Goal: Information Seeking & Learning: Learn about a topic

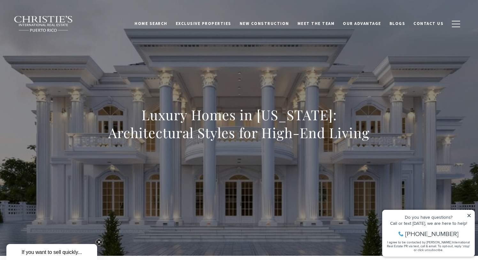
click at [470, 213] on div "Do you have questions? Call or text today, we are here to help! 347-797-5825 I …" at bounding box center [429, 233] width 92 height 46
click at [470, 216] on icon at bounding box center [469, 215] width 3 height 3
click at [469, 215] on icon at bounding box center [469, 215] width 3 height 3
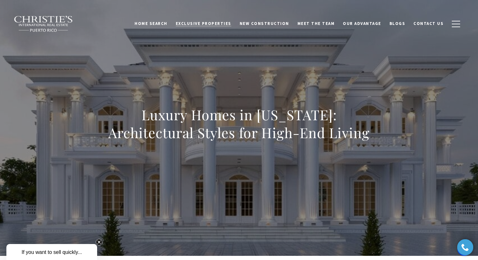
click at [221, 22] on span "Exclusive Properties" at bounding box center [204, 23] width 56 height 5
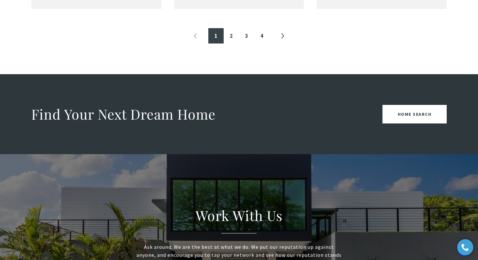
scroll to position [843, 0]
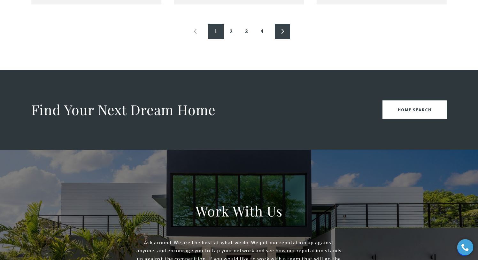
click at [283, 27] on link "»" at bounding box center [282, 31] width 15 height 15
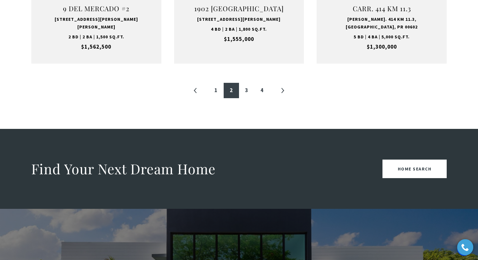
scroll to position [779, 0]
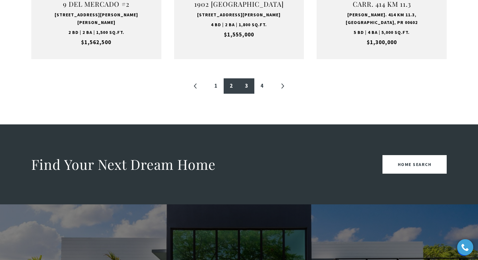
click at [252, 78] on link "3" at bounding box center [246, 85] width 15 height 15
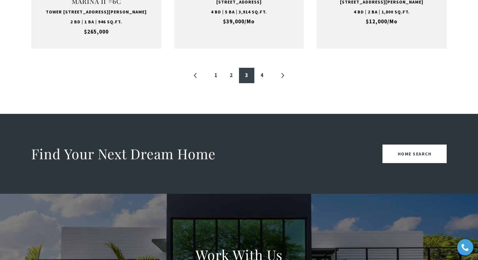
scroll to position [792, 0]
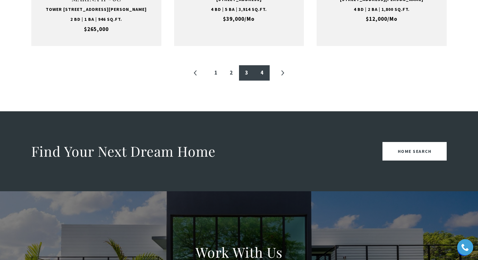
click at [263, 80] on link "4" at bounding box center [261, 72] width 15 height 15
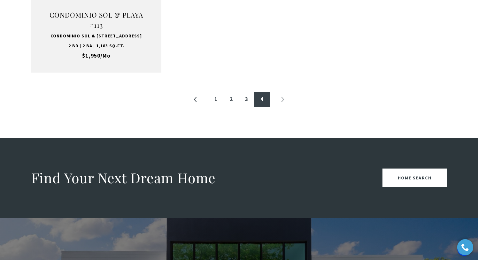
scroll to position [782, 0]
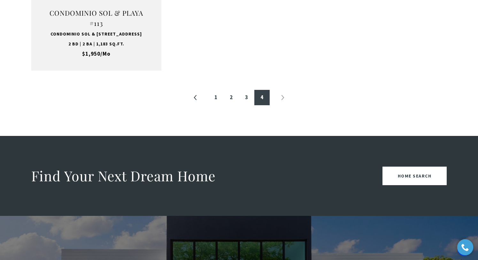
click at [282, 97] on li "»" at bounding box center [282, 97] width 15 height 15
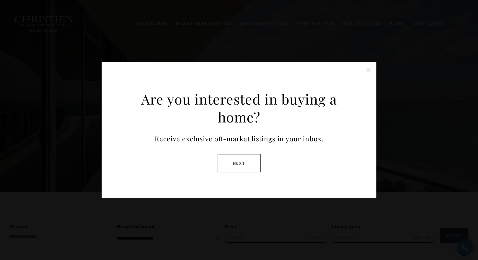
scroll to position [0, 0]
click at [241, 161] on button "Next" at bounding box center [239, 163] width 43 height 19
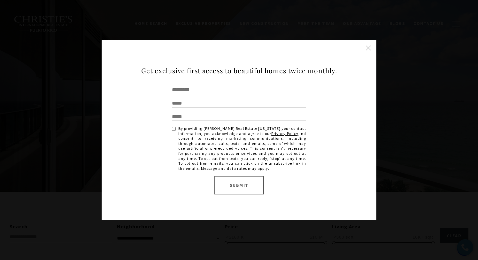
click at [368, 43] on button "Close this option" at bounding box center [368, 48] width 13 height 13
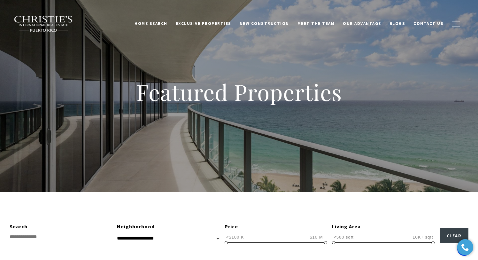
click at [222, 23] on span "Exclusive Properties" at bounding box center [204, 23] width 56 height 5
click at [262, 26] on span "New Construction" at bounding box center [265, 23] width 50 height 5
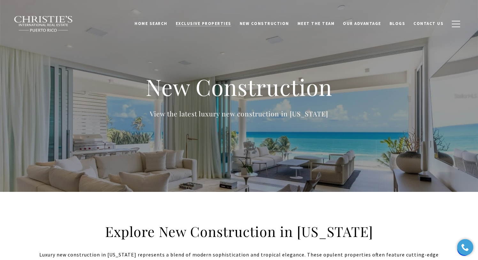
click at [221, 23] on span "Exclusive Properties" at bounding box center [204, 23] width 56 height 5
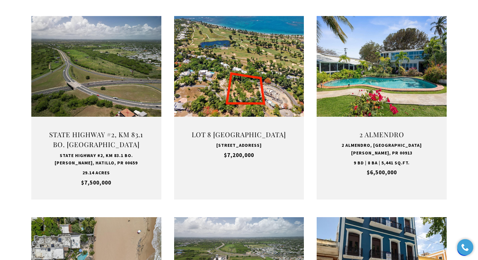
scroll to position [246, 0]
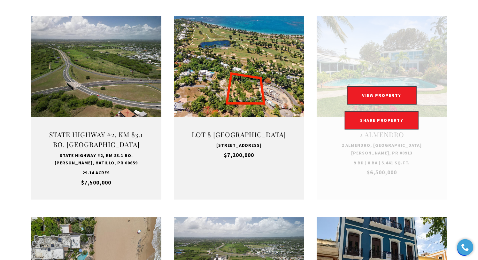
click at [393, 47] on link "Open this option" at bounding box center [382, 107] width 130 height 183
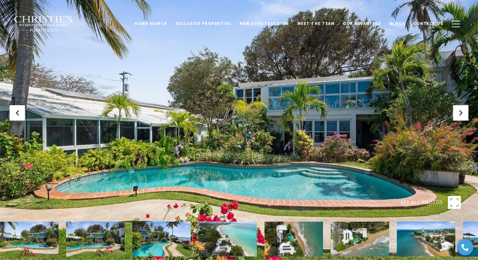
click at [34, 240] on img at bounding box center [29, 239] width 59 height 35
click at [99, 239] on img at bounding box center [95, 239] width 59 height 35
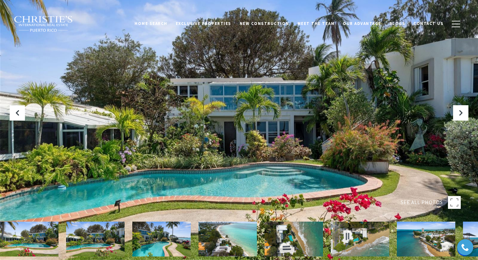
click at [165, 246] on img at bounding box center [161, 239] width 59 height 35
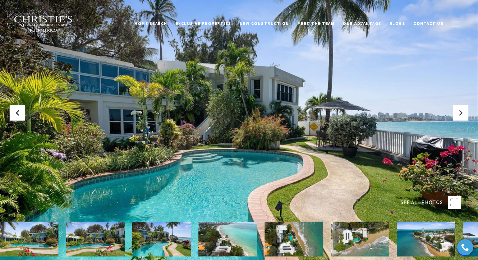
click at [224, 250] on img at bounding box center [228, 239] width 59 height 35
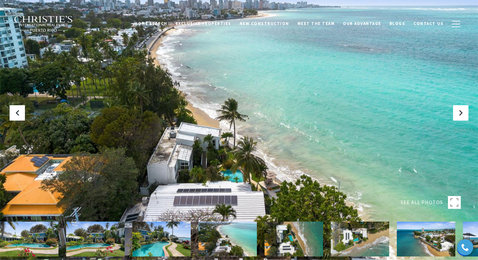
click at [301, 251] on img at bounding box center [294, 239] width 59 height 35
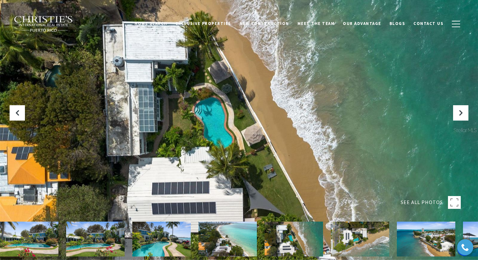
click at [352, 246] on img at bounding box center [360, 239] width 59 height 35
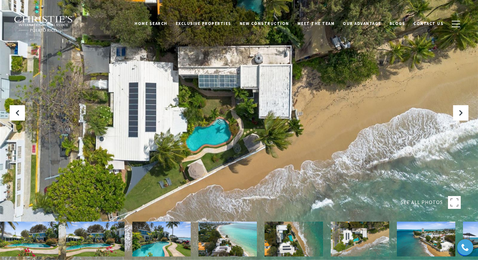
click at [418, 248] on img at bounding box center [426, 239] width 59 height 35
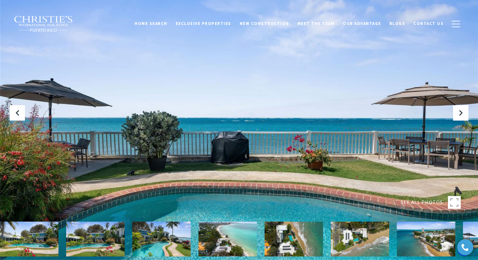
click at [43, 240] on img at bounding box center [29, 239] width 59 height 35
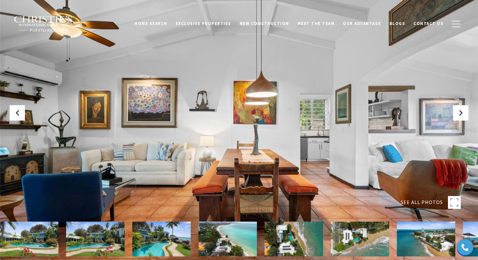
click at [99, 239] on img at bounding box center [95, 239] width 59 height 35
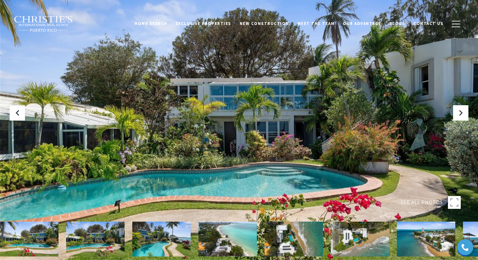
click at [165, 239] on img at bounding box center [161, 239] width 59 height 35
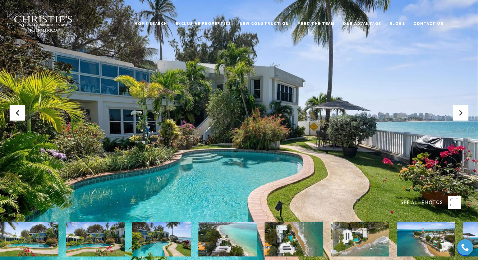
click at [236, 241] on img at bounding box center [228, 239] width 59 height 35
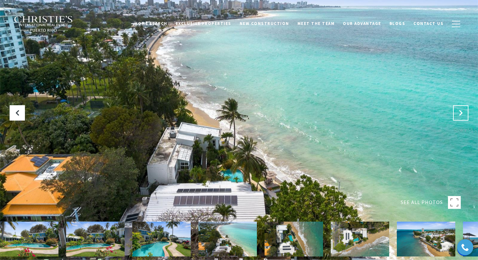
click at [458, 109] on button "Next Slide" at bounding box center [460, 112] width 15 height 15
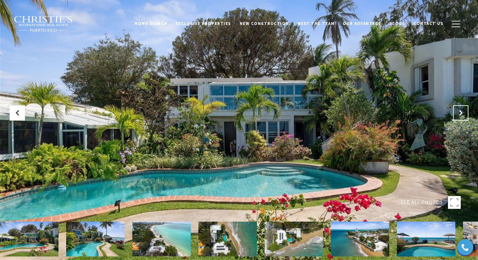
click at [458, 109] on button "Next Slide" at bounding box center [460, 112] width 15 height 15
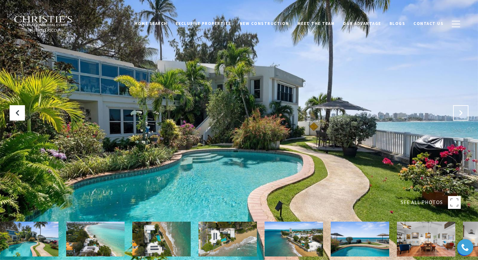
click at [458, 109] on button "Next Slide" at bounding box center [460, 112] width 15 height 15
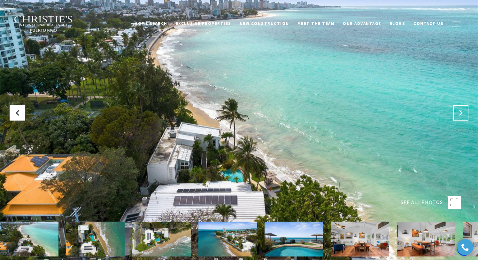
click at [458, 109] on button "Next Slide" at bounding box center [460, 112] width 15 height 15
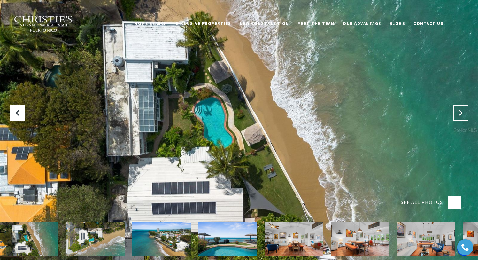
click at [458, 109] on button "Next Slide" at bounding box center [460, 112] width 15 height 15
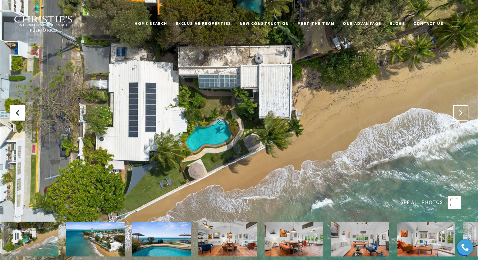
click at [458, 109] on button "Next Slide" at bounding box center [460, 112] width 15 height 15
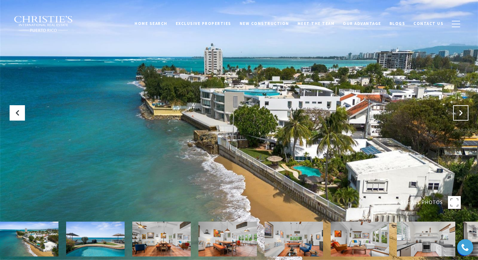
click at [458, 109] on button "Next Slide" at bounding box center [460, 112] width 15 height 15
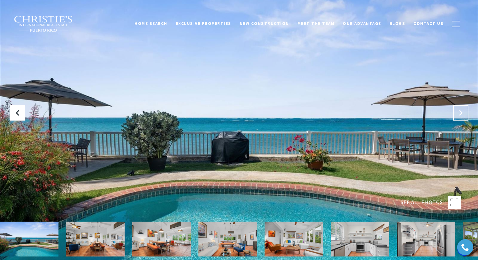
click at [458, 109] on button "Next Slide" at bounding box center [460, 112] width 15 height 15
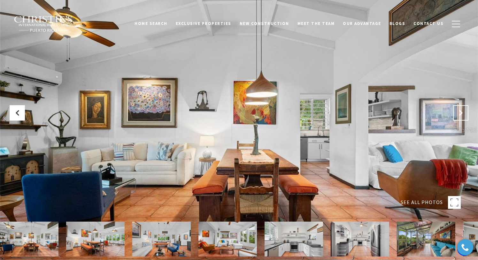
click at [458, 109] on button "Next Slide" at bounding box center [460, 112] width 15 height 15
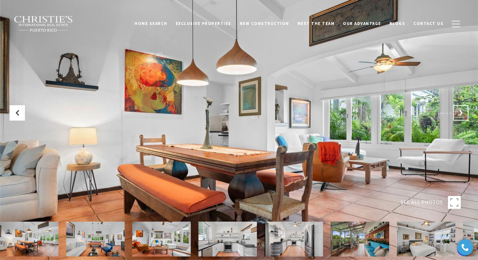
click at [458, 109] on button "Next Slide" at bounding box center [460, 112] width 15 height 15
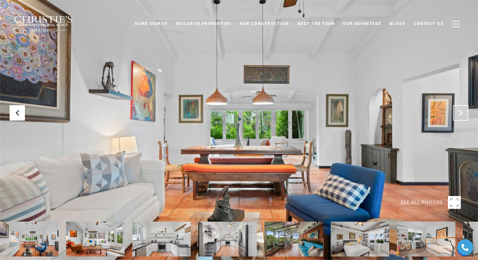
click at [458, 109] on button "Next Slide" at bounding box center [460, 112] width 15 height 15
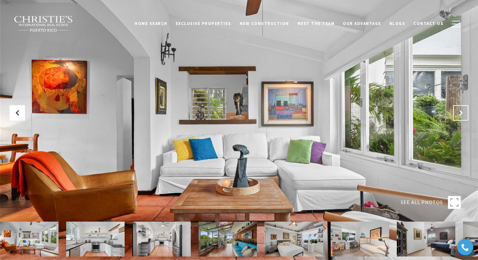
click at [458, 109] on button "Next Slide" at bounding box center [460, 112] width 15 height 15
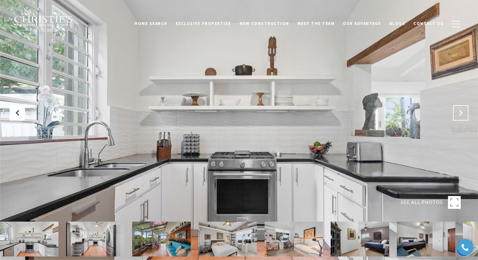
click at [458, 109] on button "Next Slide" at bounding box center [460, 112] width 15 height 15
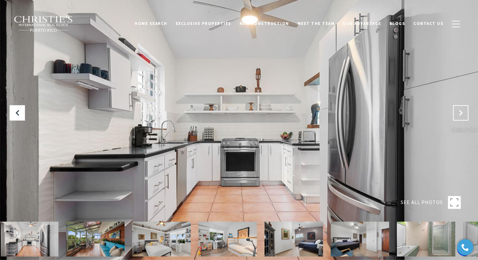
click at [458, 109] on button "Next Slide" at bounding box center [460, 112] width 15 height 15
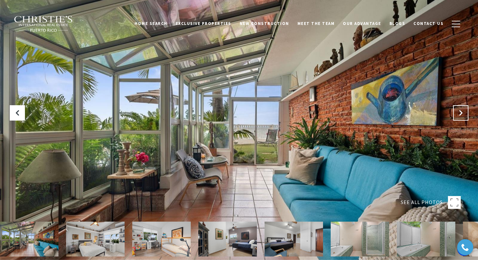
click at [458, 109] on button "Next Slide" at bounding box center [460, 112] width 15 height 15
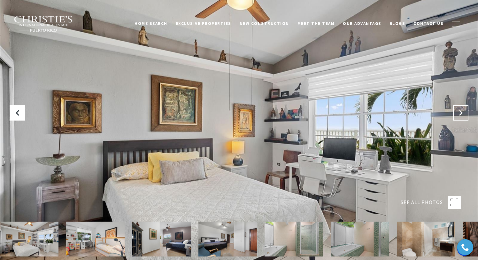
click at [458, 109] on button "Next Slide" at bounding box center [460, 112] width 15 height 15
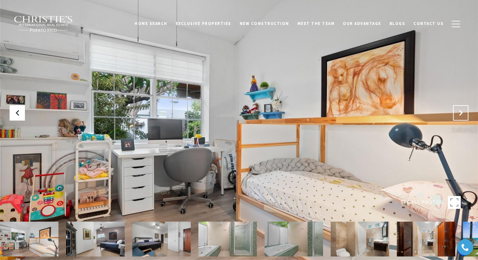
click at [458, 109] on button "Next Slide" at bounding box center [460, 112] width 15 height 15
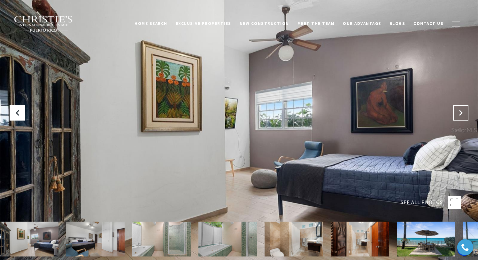
click at [458, 109] on button "Next Slide" at bounding box center [460, 112] width 15 height 15
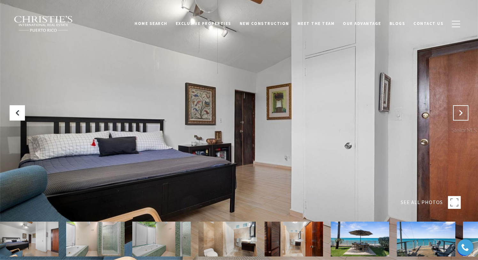
click at [458, 109] on button "Next Slide" at bounding box center [460, 112] width 15 height 15
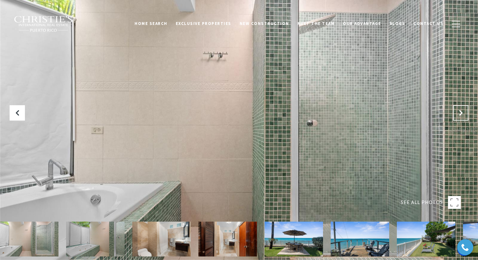
click at [458, 109] on button "Next Slide" at bounding box center [460, 112] width 15 height 15
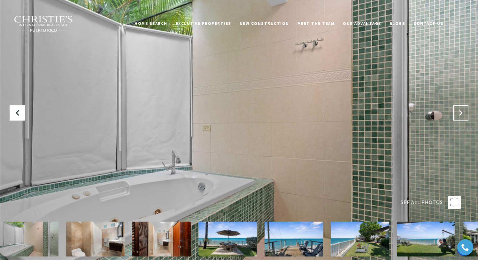
click at [458, 109] on button "Next Slide" at bounding box center [460, 112] width 15 height 15
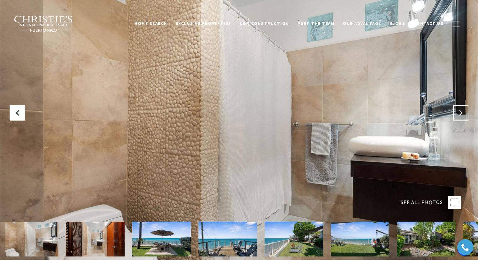
click at [458, 109] on button "Next Slide" at bounding box center [460, 112] width 15 height 15
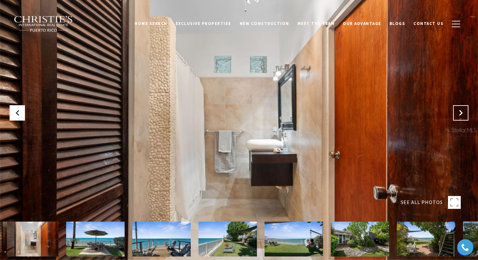
click at [458, 109] on button "Next Slide" at bounding box center [460, 112] width 15 height 15
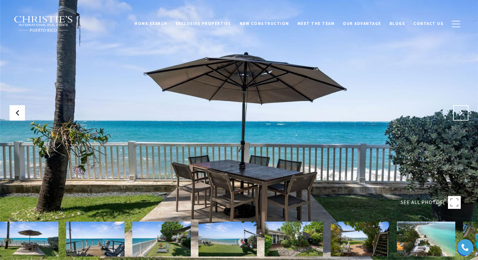
click at [458, 109] on button "Next Slide" at bounding box center [460, 112] width 15 height 15
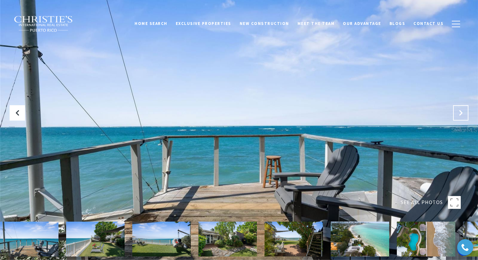
click at [458, 109] on button "Next Slide" at bounding box center [460, 112] width 15 height 15
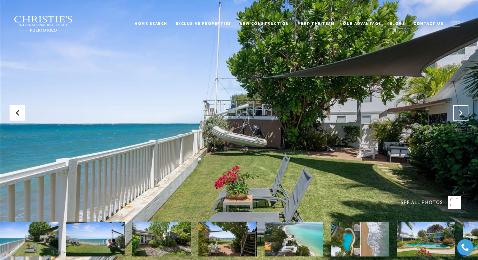
click at [459, 109] on button "Next Slide" at bounding box center [460, 112] width 15 height 15
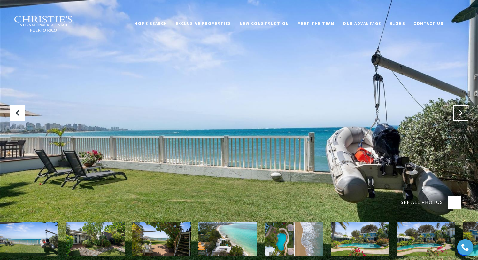
click at [459, 109] on button "Next Slide" at bounding box center [460, 112] width 15 height 15
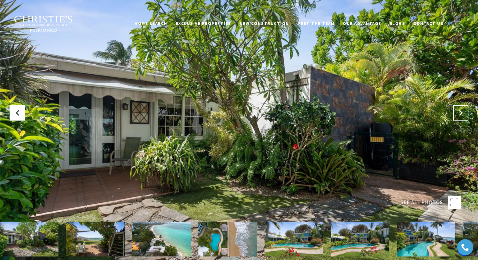
click at [459, 109] on button "Next Slide" at bounding box center [460, 112] width 15 height 15
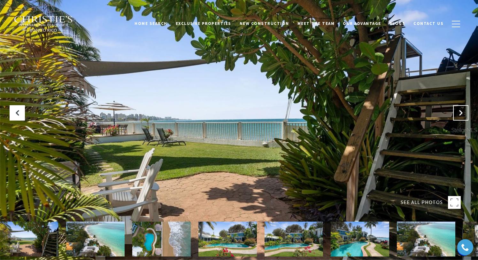
click at [459, 109] on button "Next Slide" at bounding box center [460, 112] width 15 height 15
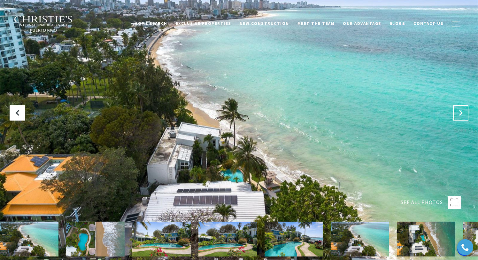
click at [459, 109] on button "Next Slide" at bounding box center [460, 112] width 15 height 15
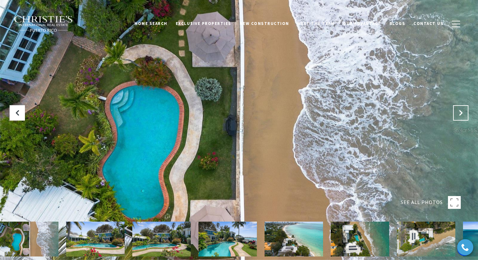
click at [459, 109] on button "Next Slide" at bounding box center [460, 112] width 15 height 15
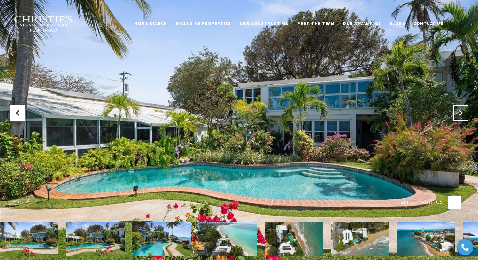
click at [459, 109] on button "Next Slide" at bounding box center [460, 112] width 15 height 15
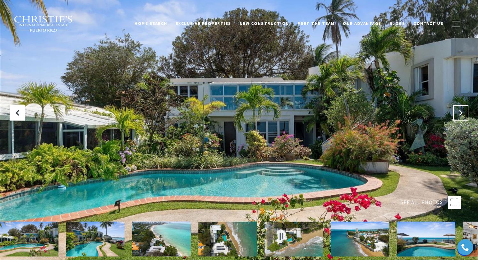
click at [459, 109] on button "Next Slide" at bounding box center [460, 112] width 15 height 15
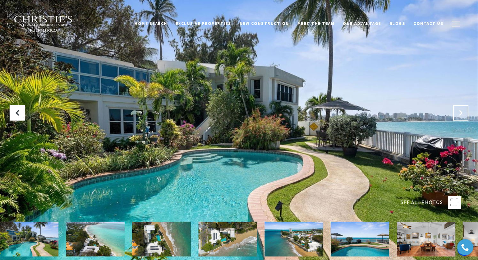
click at [459, 109] on button "Next Slide" at bounding box center [460, 112] width 15 height 15
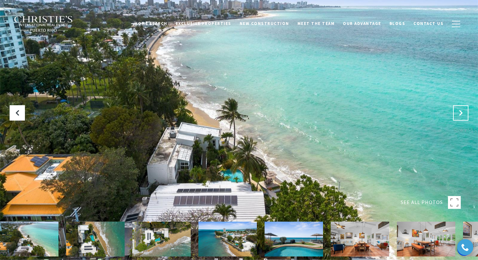
click at [459, 109] on button "Next Slide" at bounding box center [460, 112] width 15 height 15
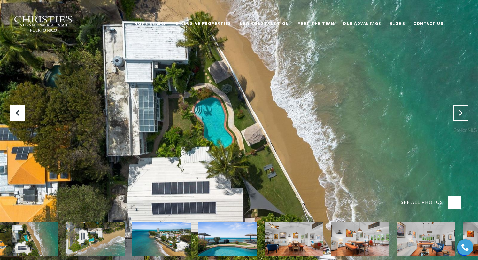
click at [459, 109] on button "Next Slide" at bounding box center [460, 112] width 15 height 15
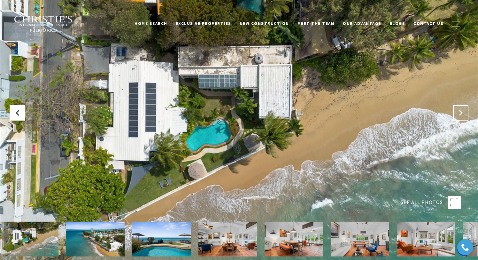
click at [459, 109] on button "Next Slide" at bounding box center [460, 112] width 15 height 15
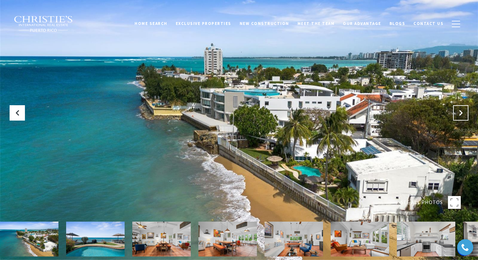
click at [459, 109] on button "Next Slide" at bounding box center [460, 112] width 15 height 15
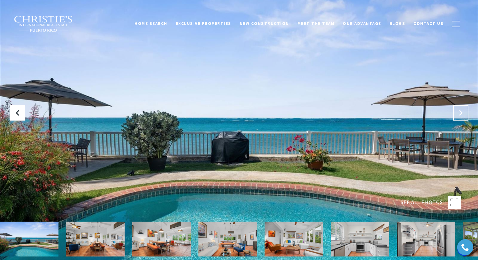
click at [459, 109] on button "Next Slide" at bounding box center [460, 112] width 15 height 15
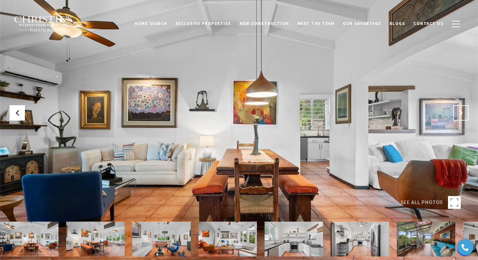
click at [459, 109] on button "Next Slide" at bounding box center [460, 112] width 15 height 15
